Goal: Task Accomplishment & Management: Complete application form

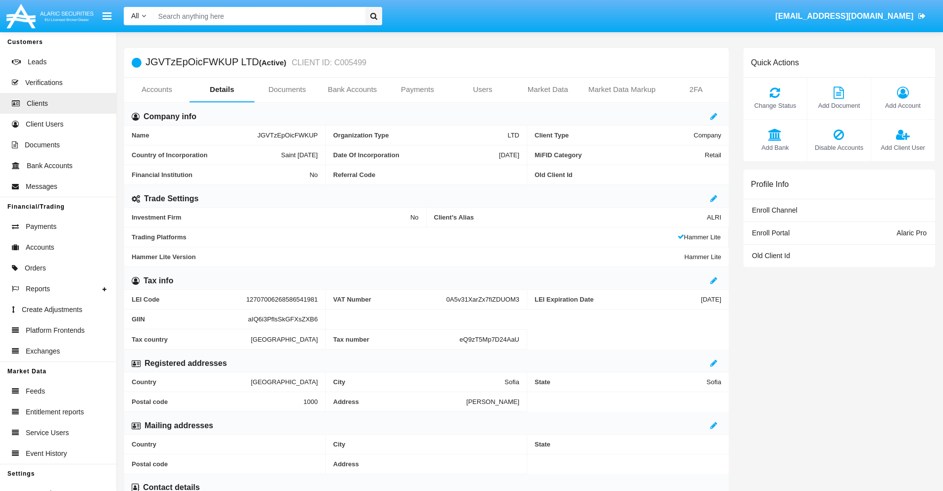
click at [352, 90] on link "Bank Accounts" at bounding box center [352, 90] width 65 height 24
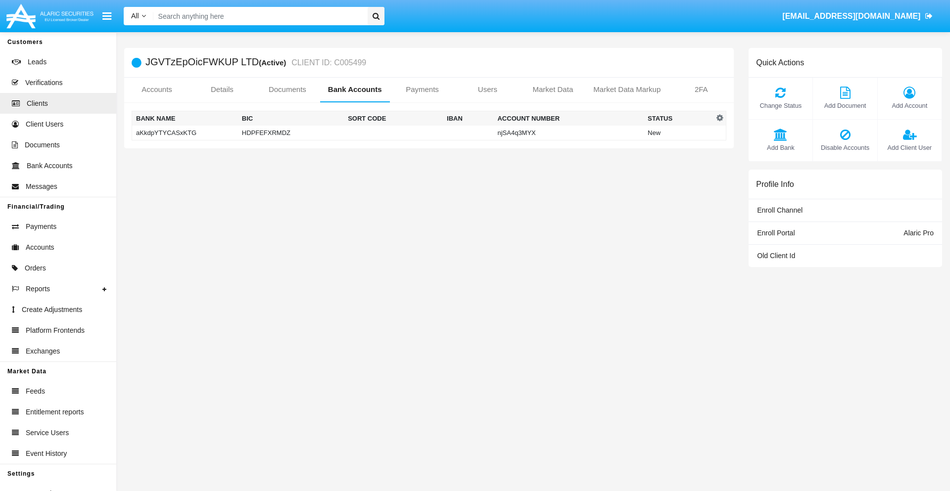
click at [185, 133] on td "aKkdpYTYCASxKTG" at bounding box center [185, 133] width 106 height 15
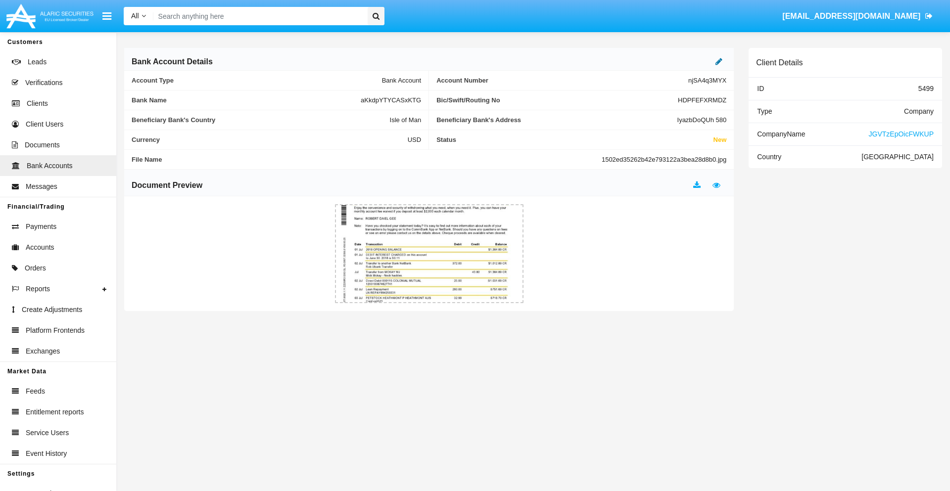
click at [719, 61] on icon at bounding box center [718, 61] width 7 height 8
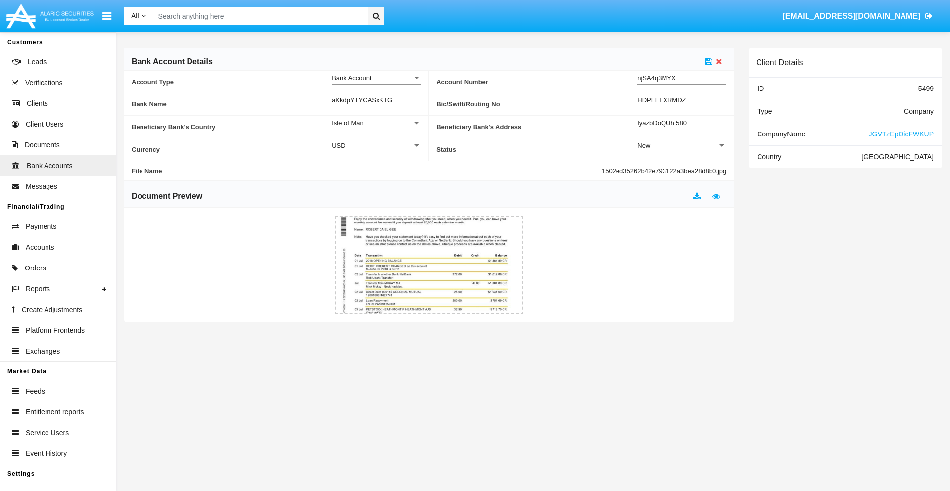
click at [682, 145] on div "New" at bounding box center [677, 146] width 80 height 8
click at [682, 170] on span "Active" at bounding box center [681, 170] width 89 height 19
click at [709, 61] on icon at bounding box center [708, 61] width 7 height 8
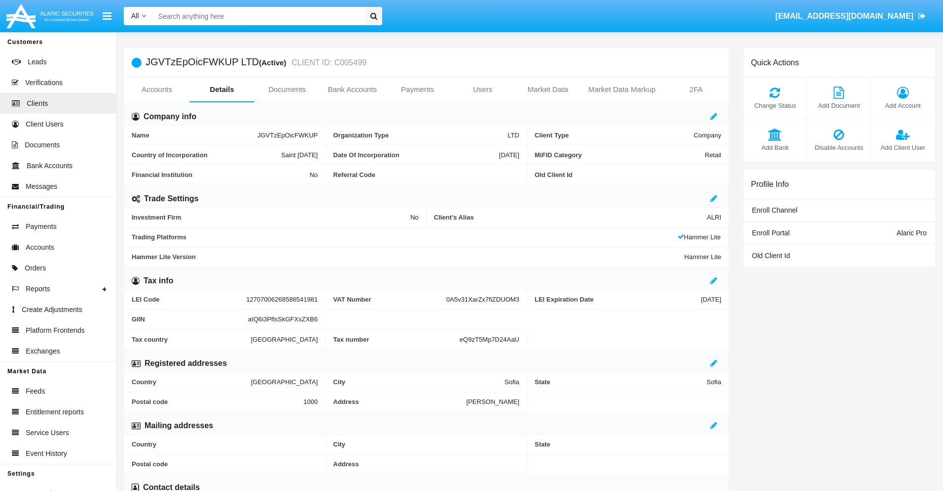
click at [352, 90] on link "Bank Accounts" at bounding box center [352, 90] width 65 height 24
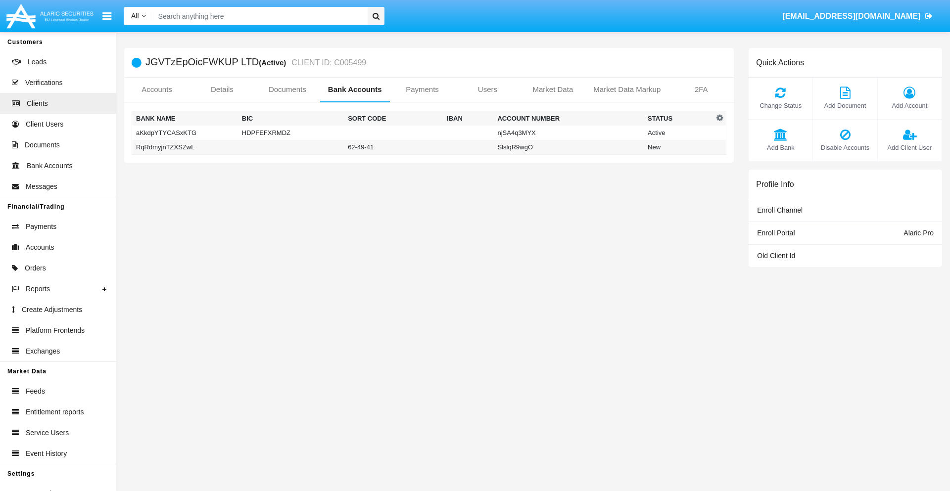
click at [185, 147] on td "RqRdmyjnTZXSZwL" at bounding box center [185, 147] width 106 height 15
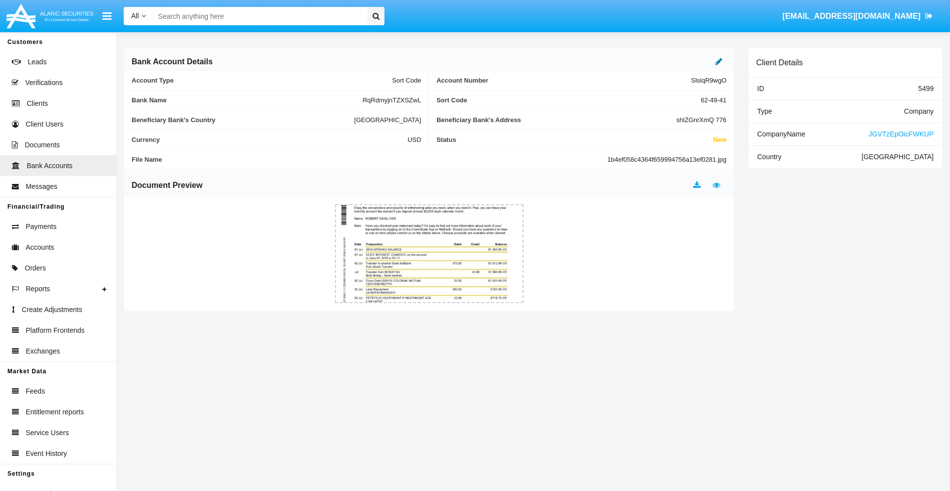
click at [719, 61] on icon at bounding box center [718, 61] width 7 height 8
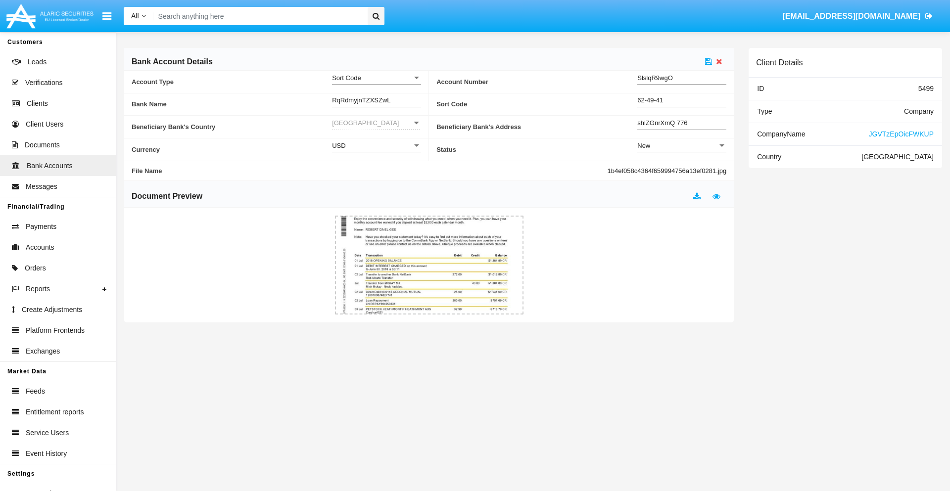
click at [682, 145] on div "New" at bounding box center [677, 146] width 80 height 8
click at [682, 170] on span "Active" at bounding box center [681, 170] width 89 height 19
click at [709, 61] on icon at bounding box center [708, 61] width 7 height 8
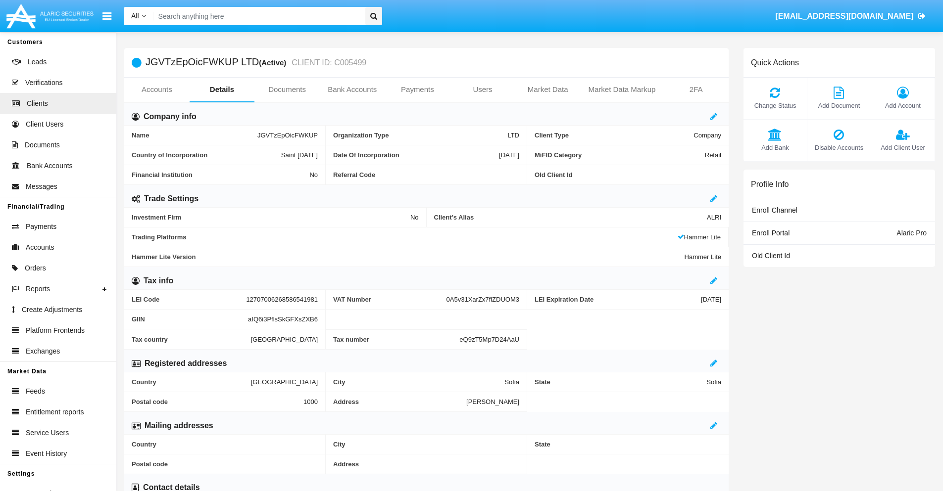
click at [774, 147] on span "Add Bank" at bounding box center [774, 147] width 53 height 9
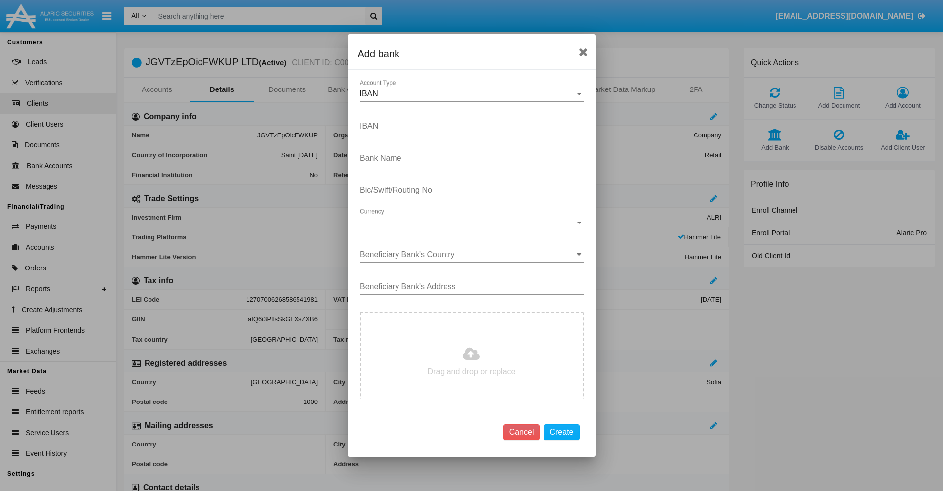
click at [468, 94] on div "IBAN" at bounding box center [467, 94] width 215 height 9
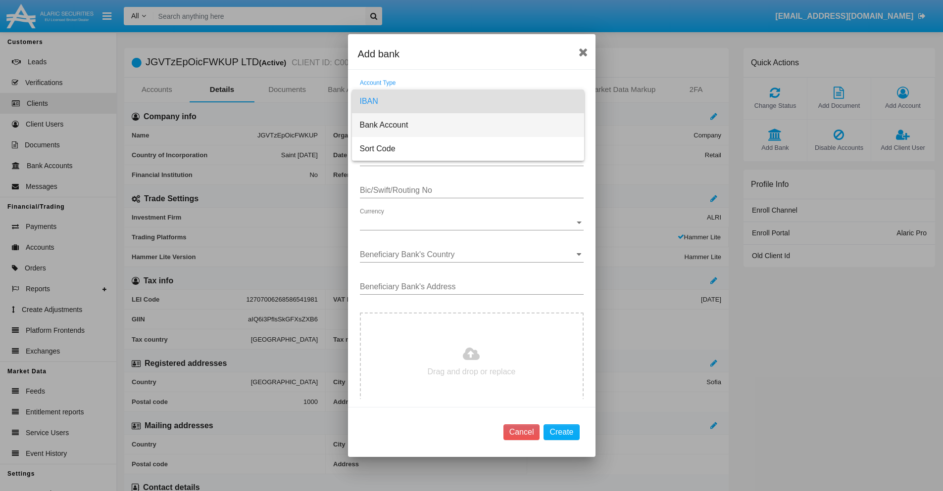
click at [468, 125] on span "Bank Account" at bounding box center [468, 125] width 216 height 24
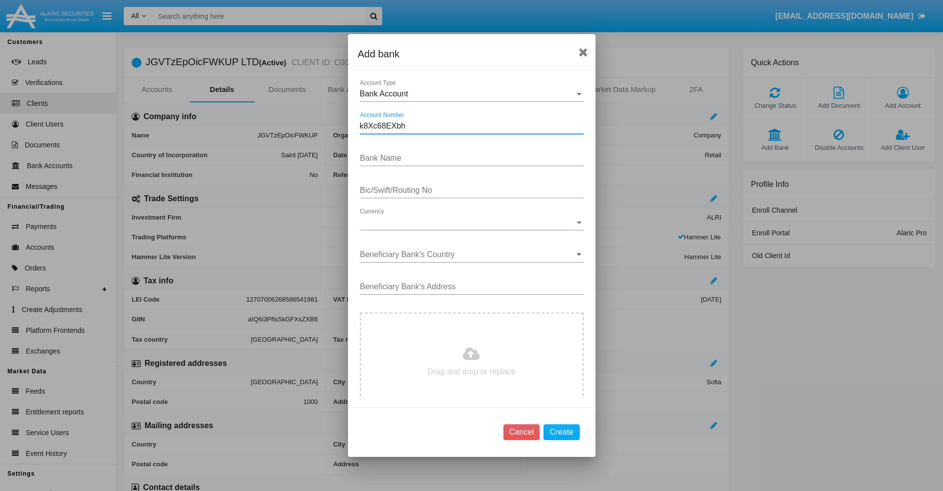
type input "k8Xc68EXbh"
type input "IiCDyJRHRstNlkW"
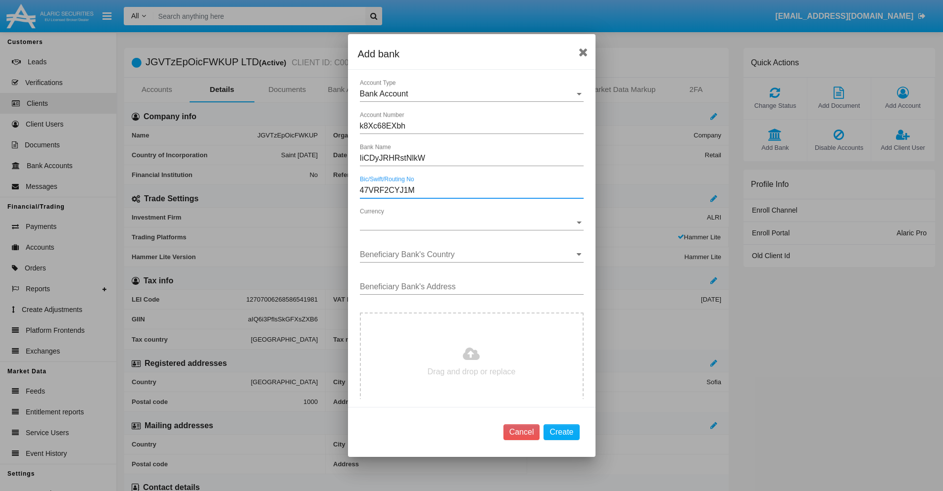
type input "47VRF2CYJ1M"
click at [468, 223] on span "Currency" at bounding box center [467, 222] width 215 height 9
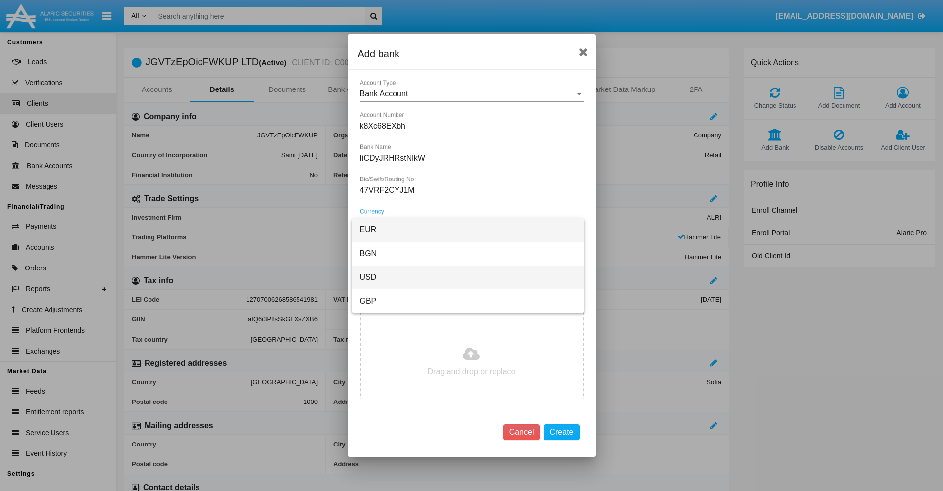
click at [468, 278] on span "USD" at bounding box center [468, 278] width 216 height 24
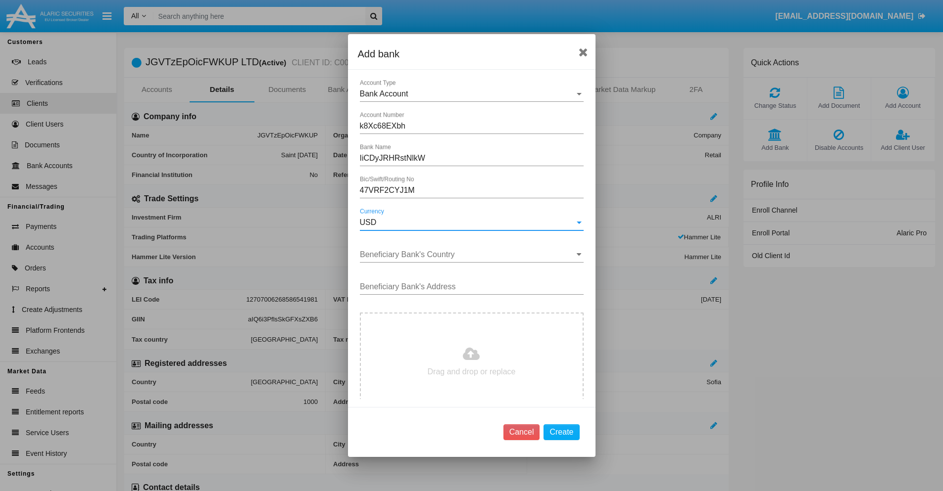
click at [468, 255] on input "Beneficiary Bank's Country" at bounding box center [472, 254] width 224 height 9
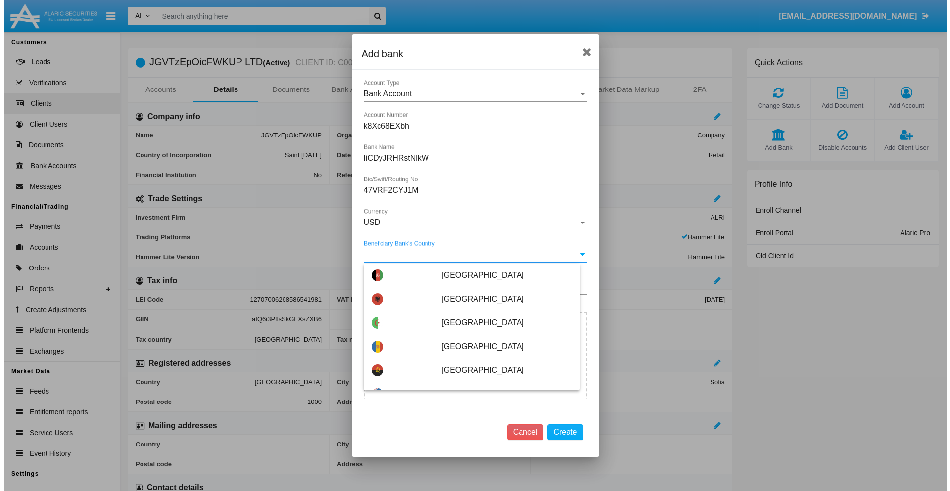
scroll to position [3602, 0]
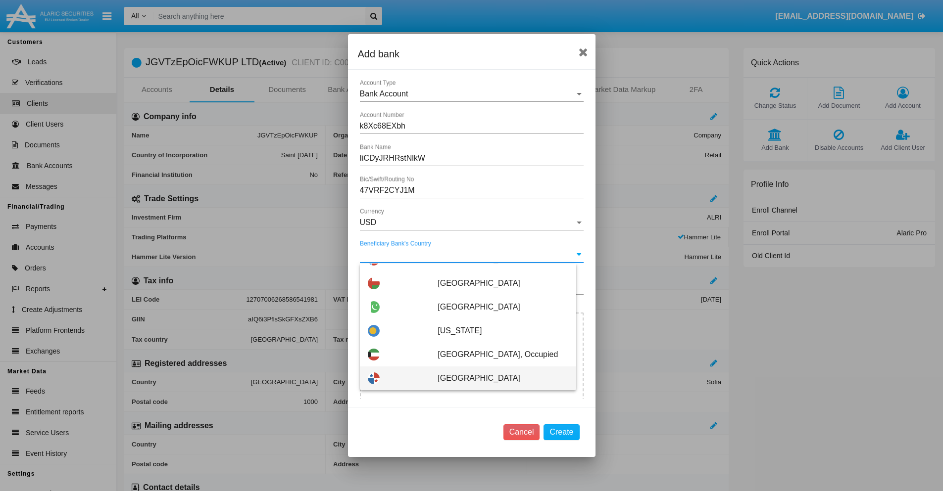
click at [497, 379] on span "Panama" at bounding box center [502, 379] width 130 height 24
type input "Panama"
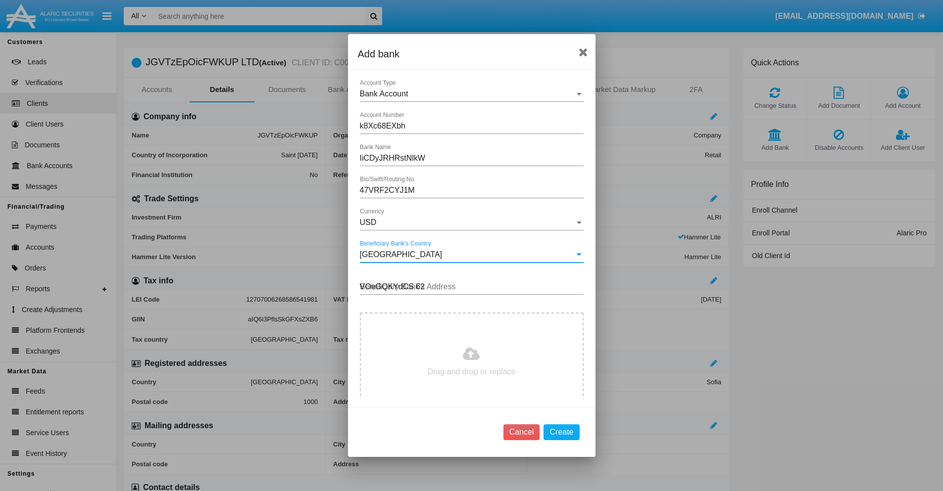
type input "VOeGQKYdCS 625"
type input "C:\fakepath\bank-statement.png"
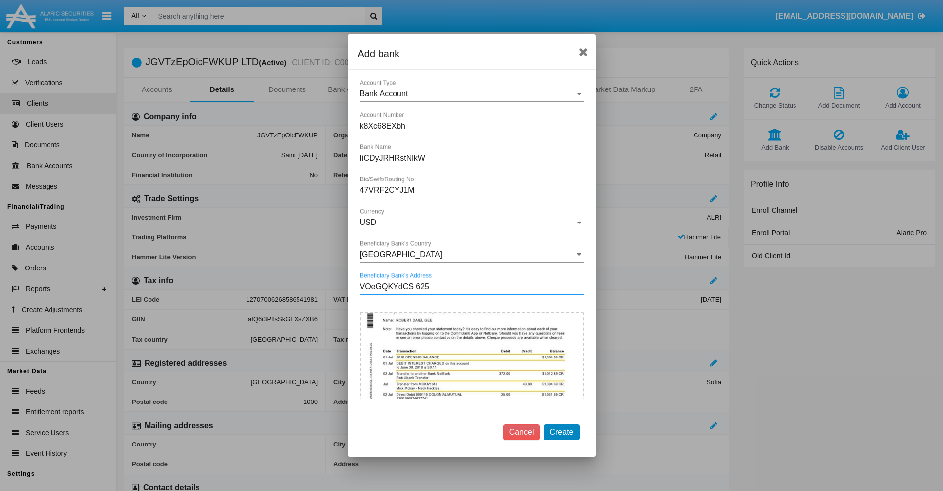
click at [561, 432] on button "Create" at bounding box center [561, 433] width 36 height 16
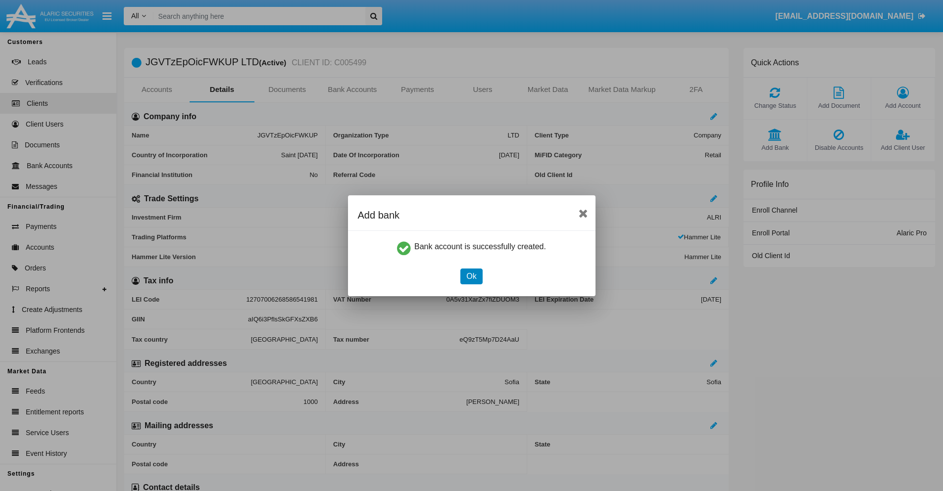
click at [471, 276] on button "Ok" at bounding box center [471, 277] width 22 height 16
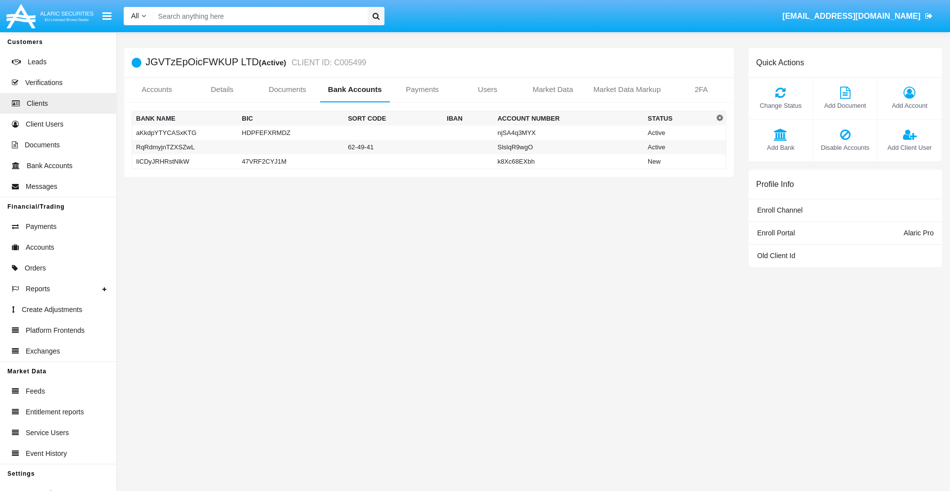
click at [185, 161] on td "IiCDyJRHRstNlkW" at bounding box center [185, 161] width 106 height 15
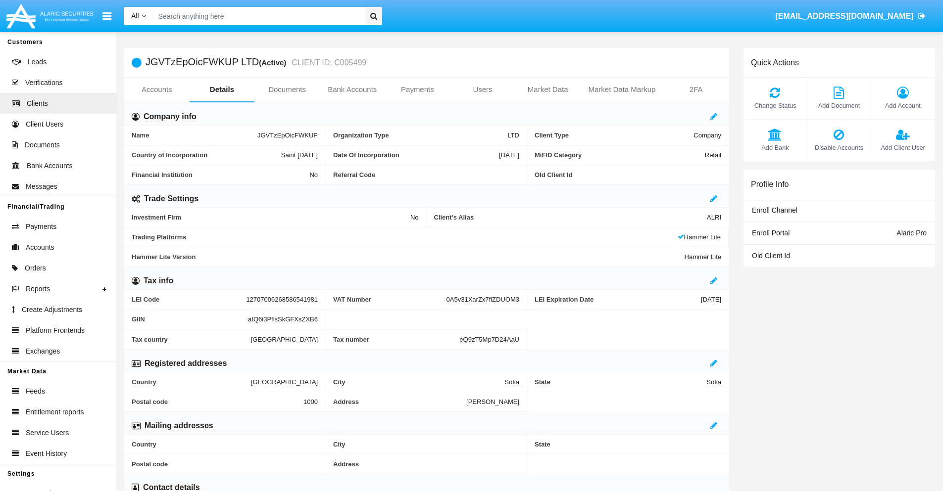
click at [774, 147] on span "Add Bank" at bounding box center [774, 147] width 53 height 9
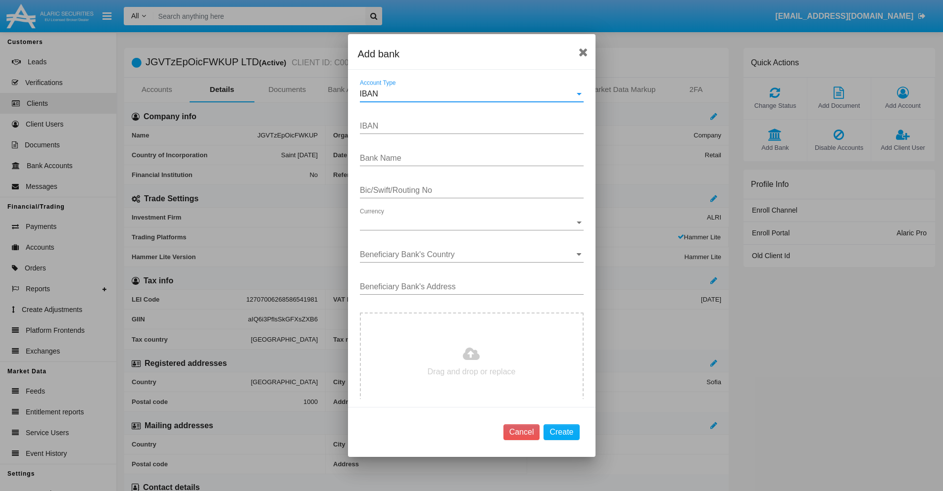
click at [468, 94] on div "IBAN" at bounding box center [467, 94] width 215 height 9
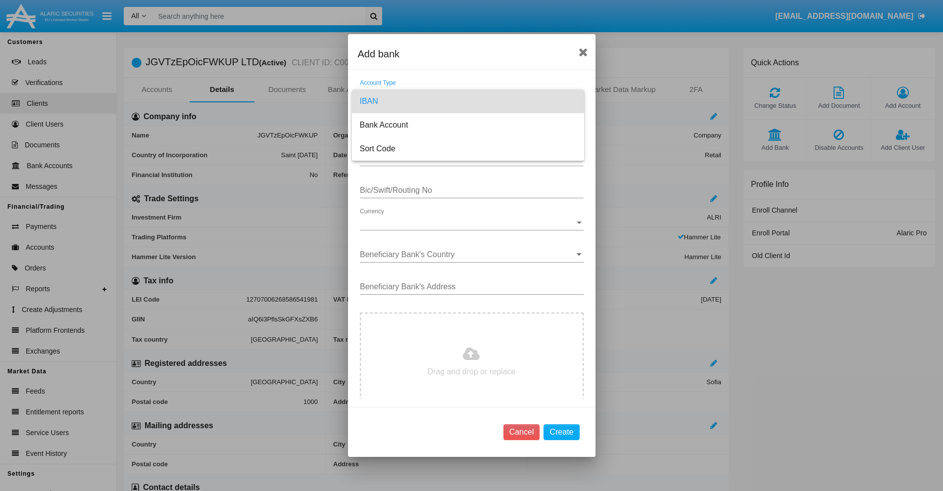
click at [468, 101] on span "IBAN" at bounding box center [468, 102] width 216 height 24
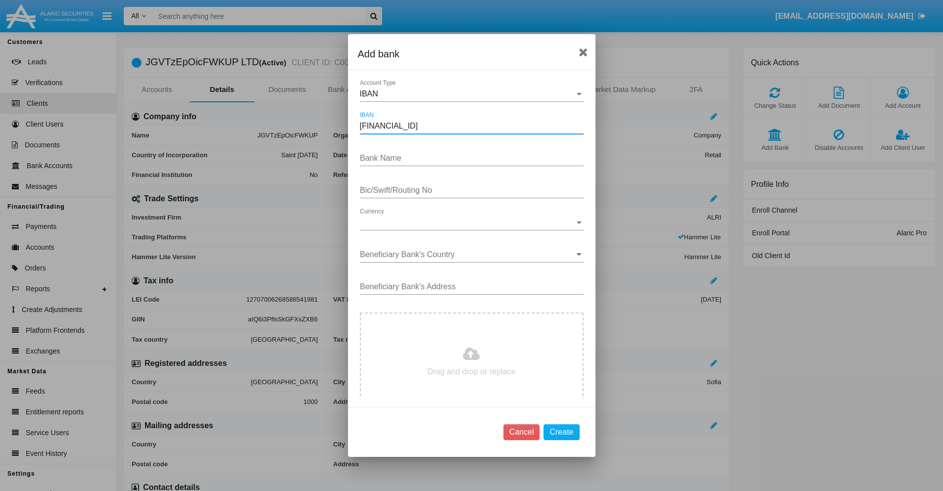
type input "[FINANCIAL_ID]"
type input "AWWsQfISUabBoRy"
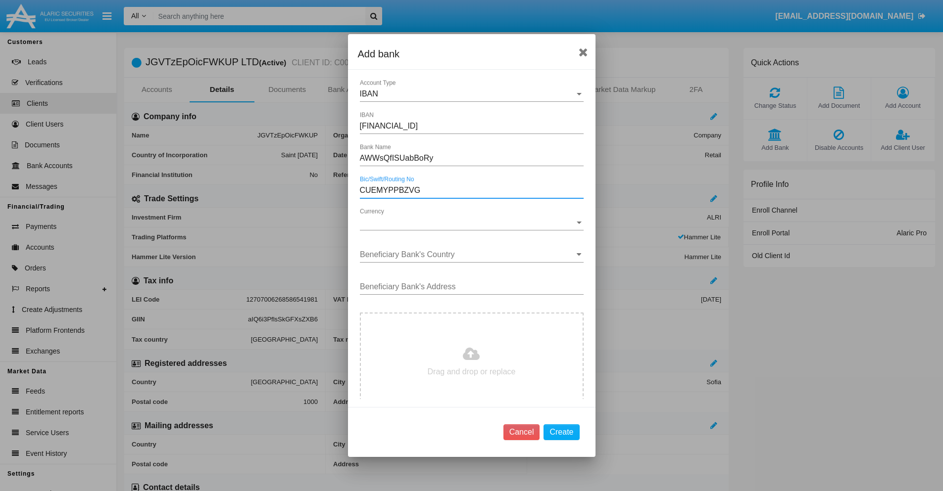
type input "CUEMYPPBZVG"
click at [468, 223] on span "Currency" at bounding box center [467, 222] width 215 height 9
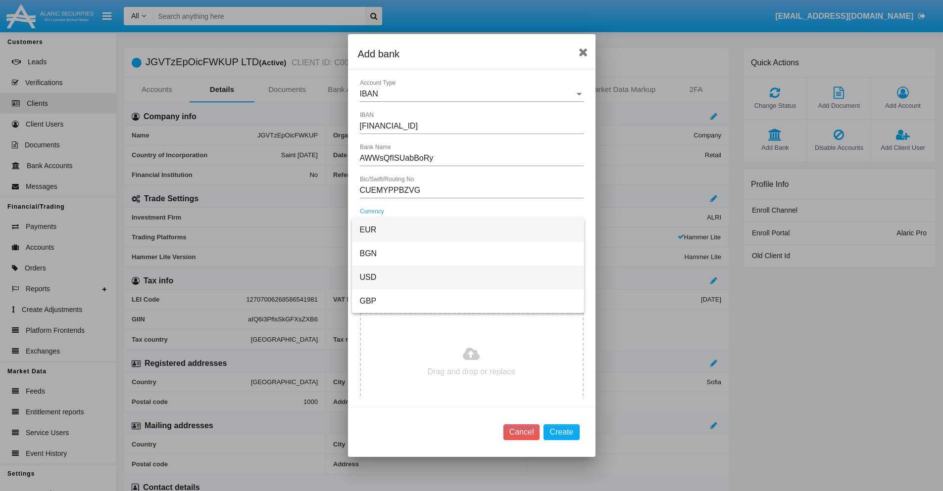
click at [468, 278] on span "USD" at bounding box center [468, 278] width 216 height 24
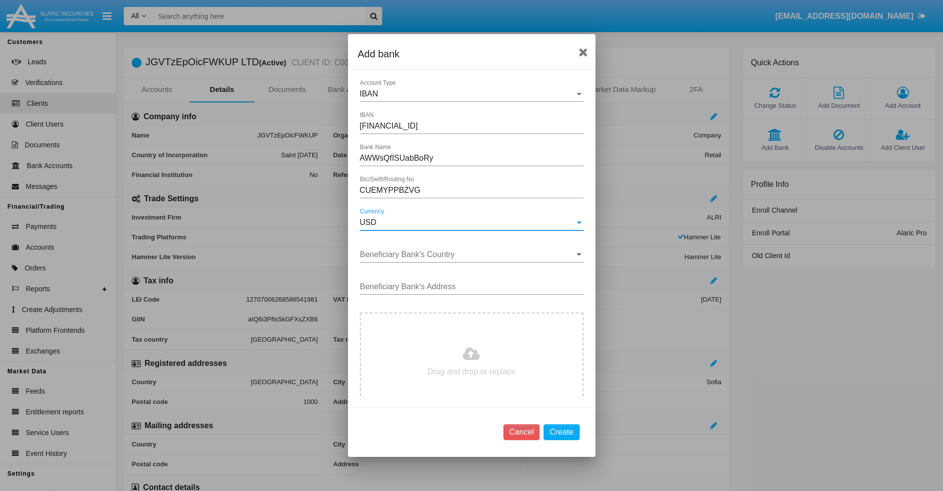
click at [468, 255] on input "Beneficiary Bank's Country" at bounding box center [472, 254] width 224 height 9
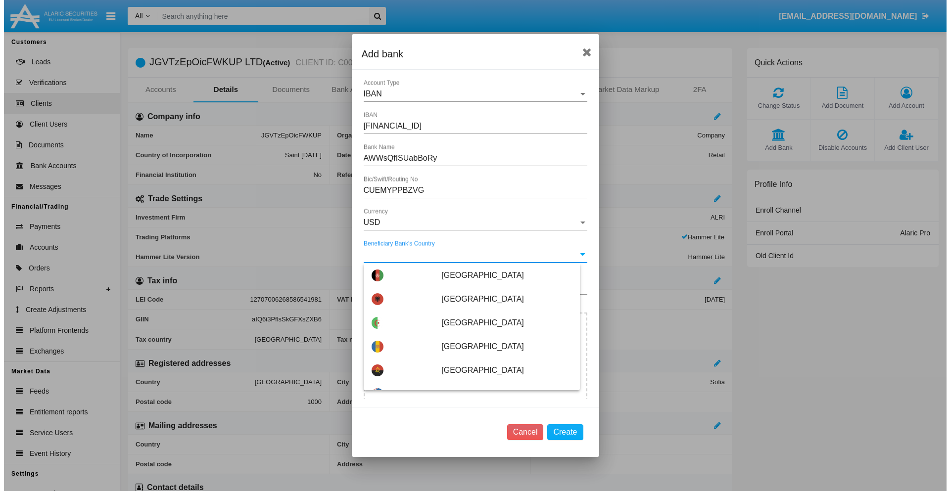
scroll to position [4837, 0]
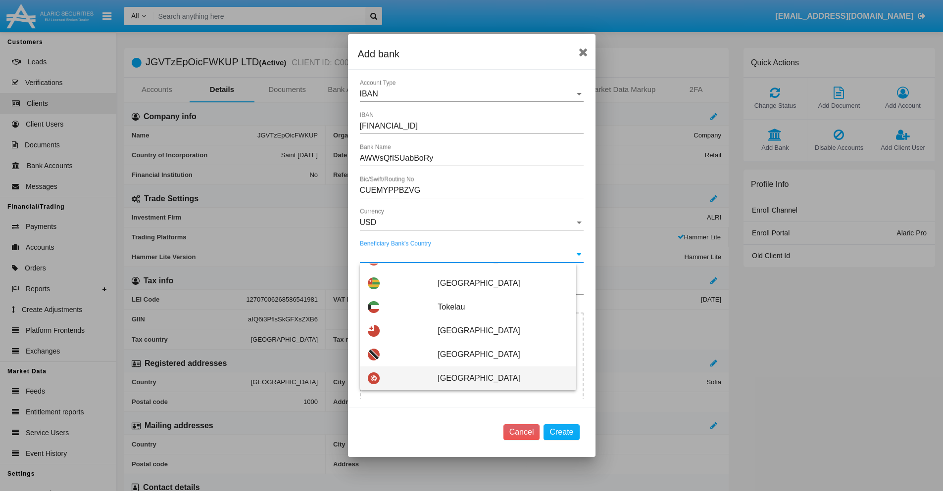
click at [497, 379] on span "Tunisia" at bounding box center [502, 379] width 130 height 24
type input "Tunisia"
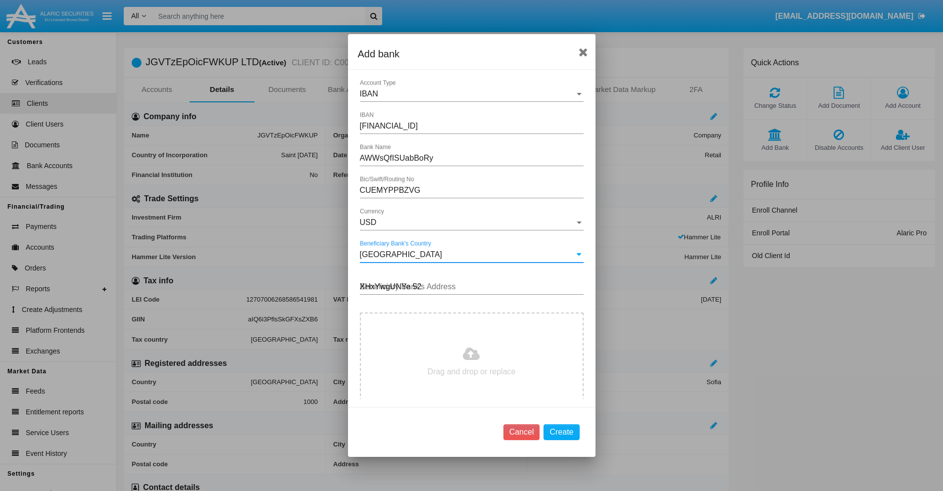
type input "XHxYwgUNYe 529"
type input "C:\fakepath\bank-statement.png"
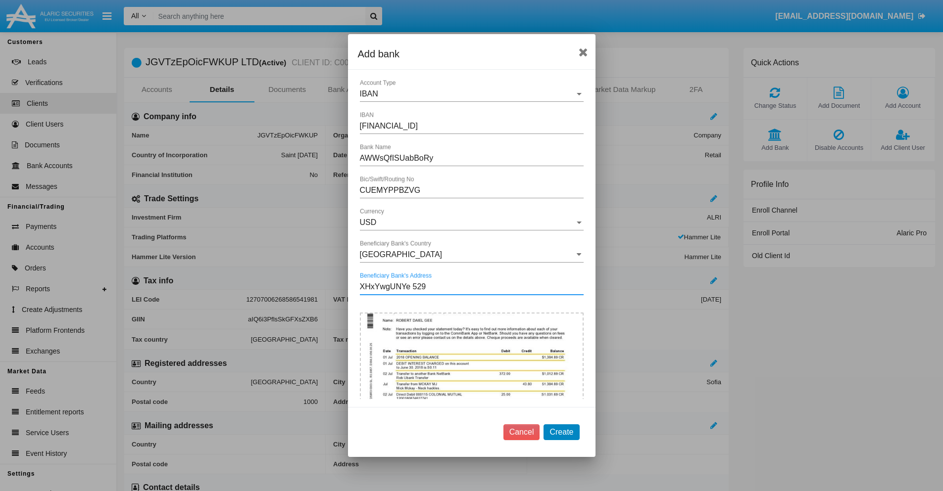
click at [561, 432] on button "Create" at bounding box center [561, 433] width 36 height 16
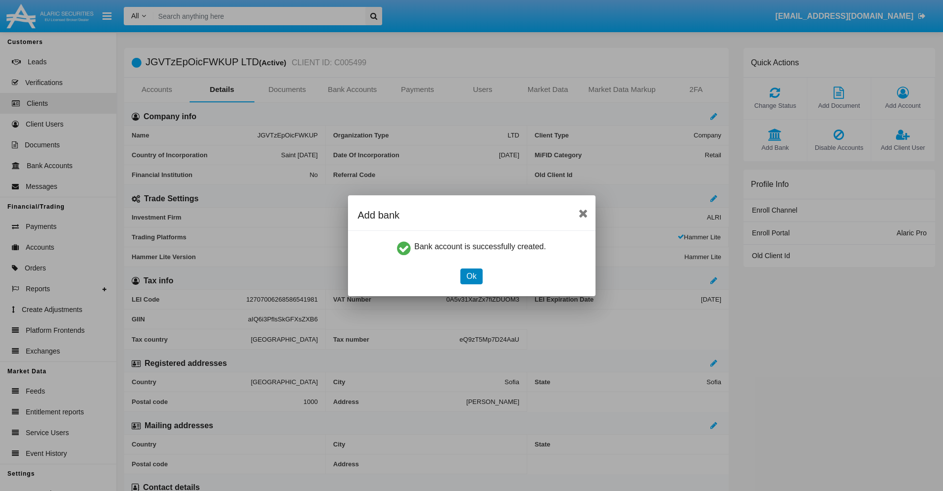
click at [471, 276] on button "Ok" at bounding box center [471, 277] width 22 height 16
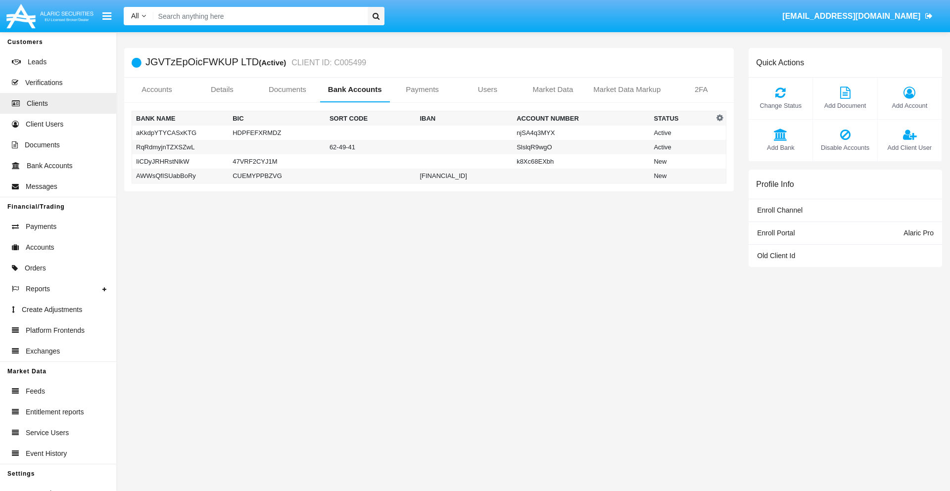
click at [180, 176] on td "AWWsQfISUabBoRy" at bounding box center [180, 176] width 97 height 15
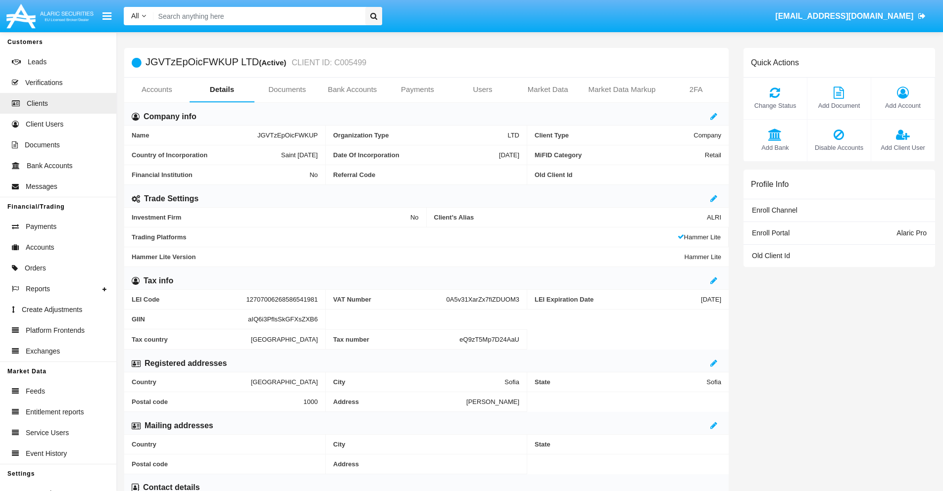
click at [774, 147] on span "Add Bank" at bounding box center [774, 147] width 53 height 9
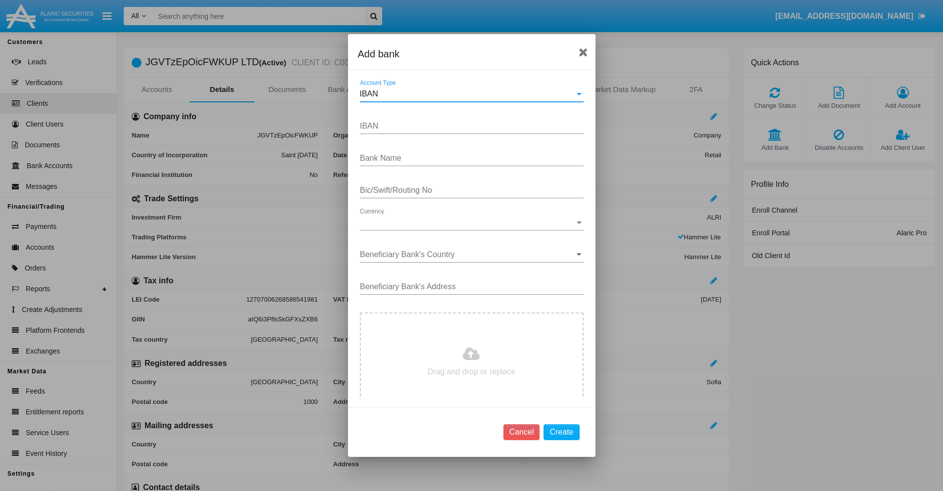
click at [468, 94] on div "IBAN" at bounding box center [467, 94] width 215 height 9
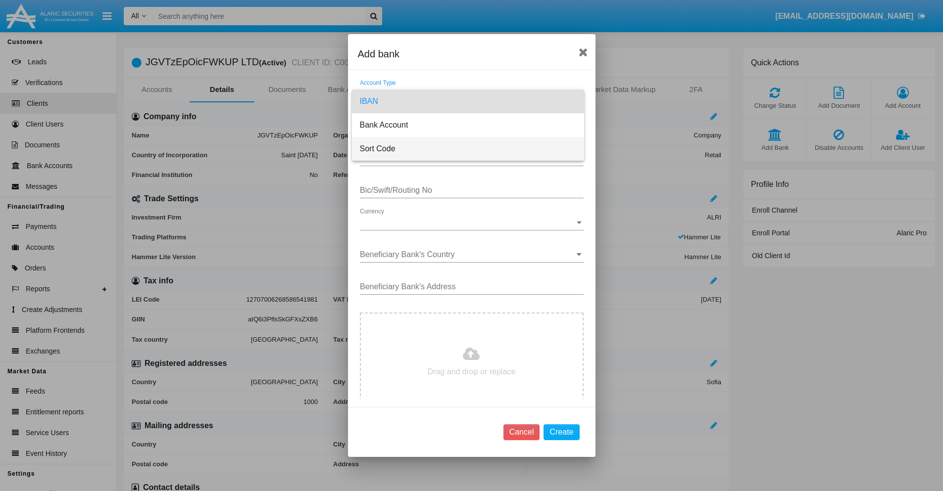
click at [468, 149] on span "Sort Code" at bounding box center [468, 149] width 216 height 24
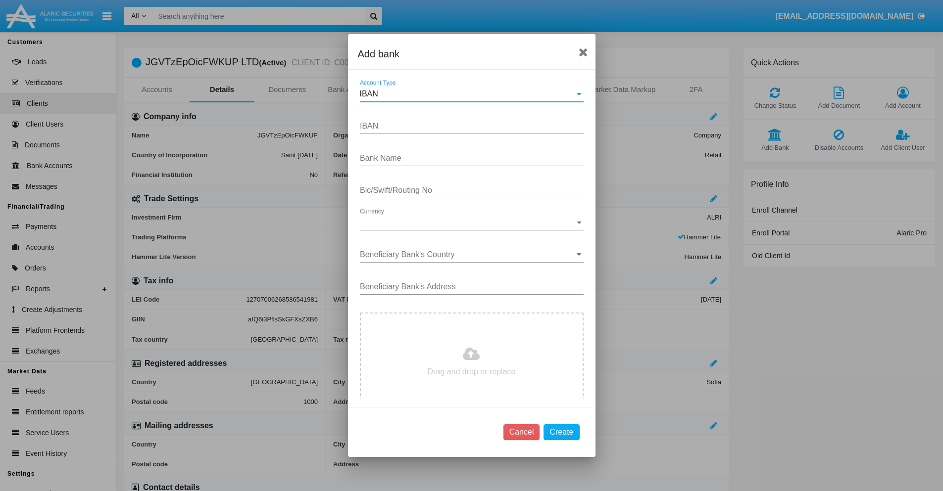
type input "[GEOGRAPHIC_DATA]"
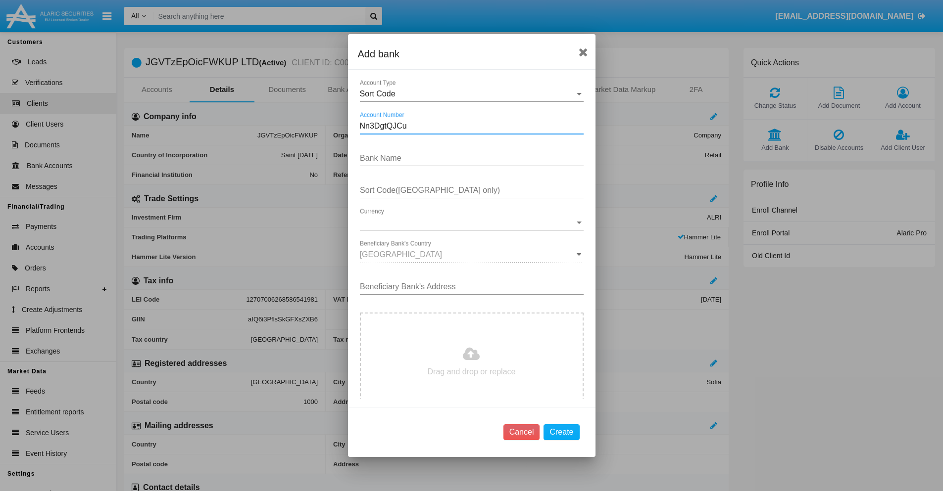
type input "Nn3DgtQJCu"
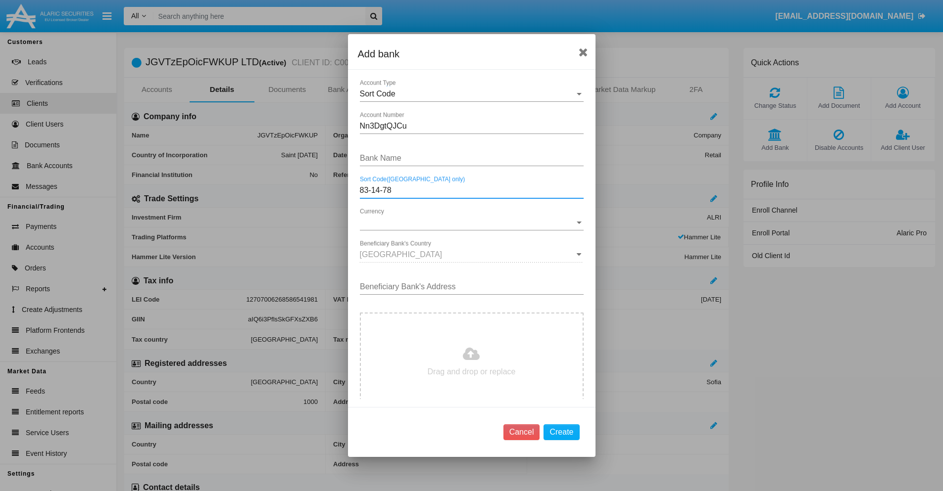
type input "83-14-78"
type input "ddAVsyQVOtVwWNK"
click at [468, 223] on span "Currency" at bounding box center [467, 222] width 215 height 9
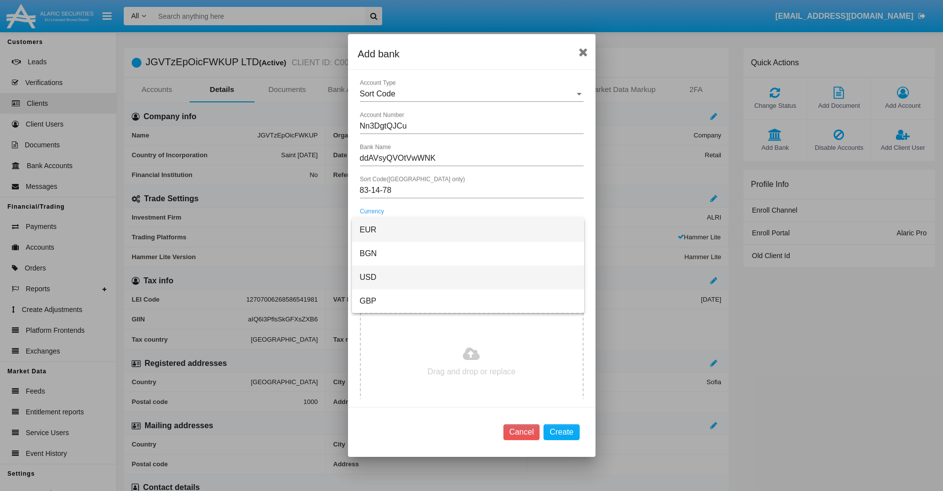
click at [468, 278] on span "USD" at bounding box center [468, 278] width 216 height 24
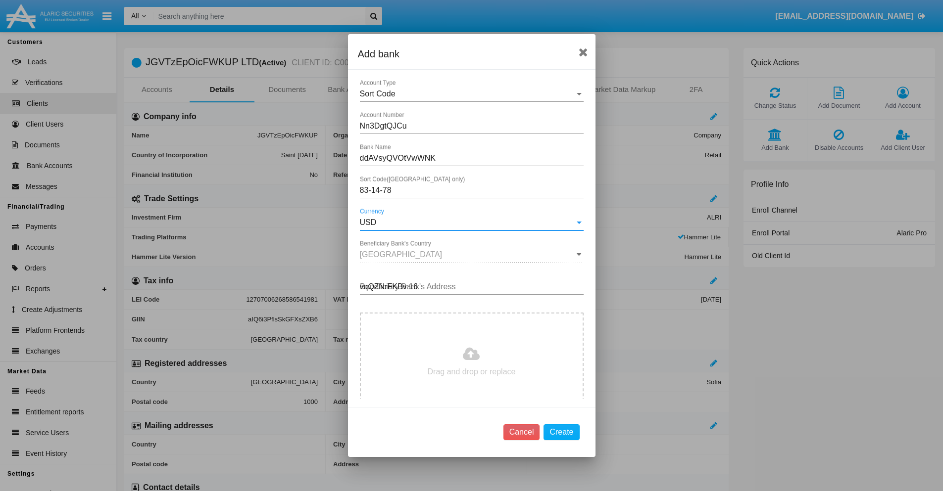
type input "vqQZNrFKBv 169"
type input "C:\fakepath\bank-statement.png"
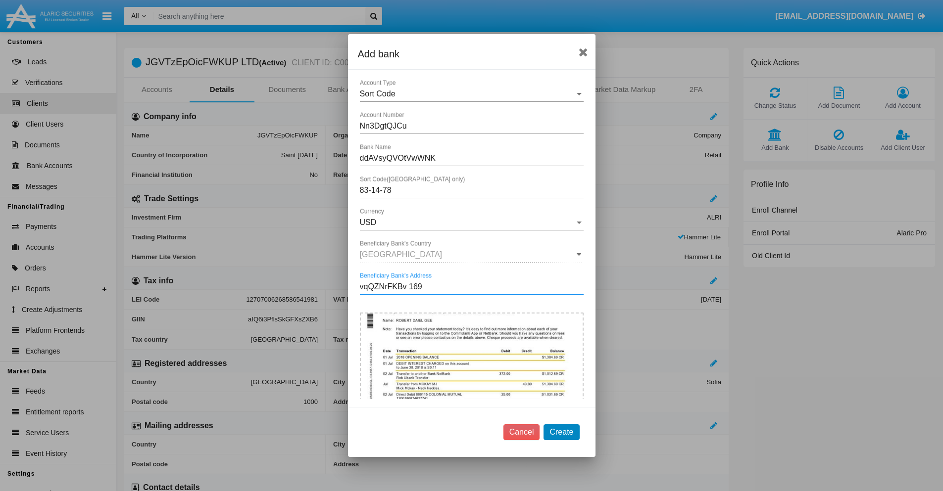
click at [561, 432] on button "Create" at bounding box center [561, 433] width 36 height 16
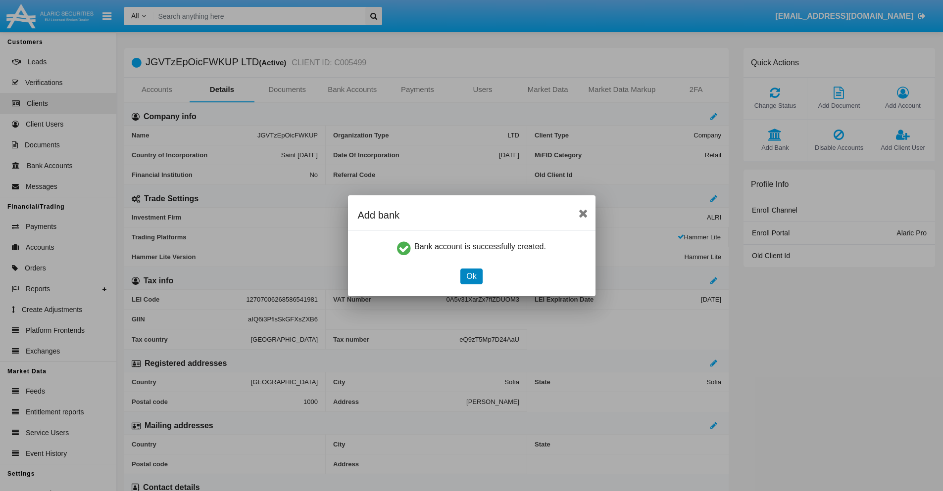
click at [471, 276] on button "Ok" at bounding box center [471, 277] width 22 height 16
